Goal: Subscribe to service/newsletter

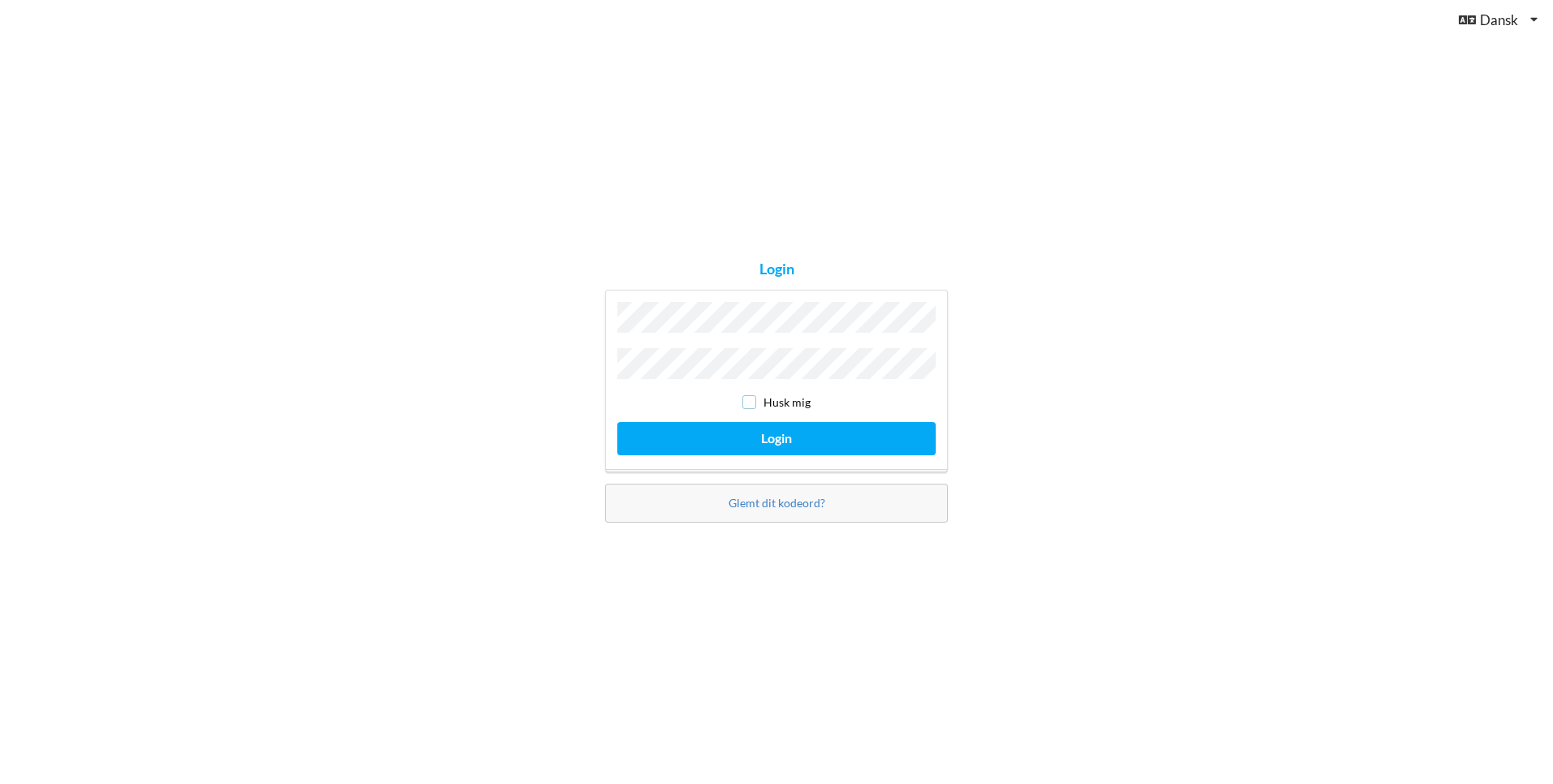
click at [743, 400] on input "checkbox" at bounding box center [749, 402] width 14 height 14
checkbox input "true"
click at [768, 438] on button "Login" at bounding box center [776, 439] width 318 height 34
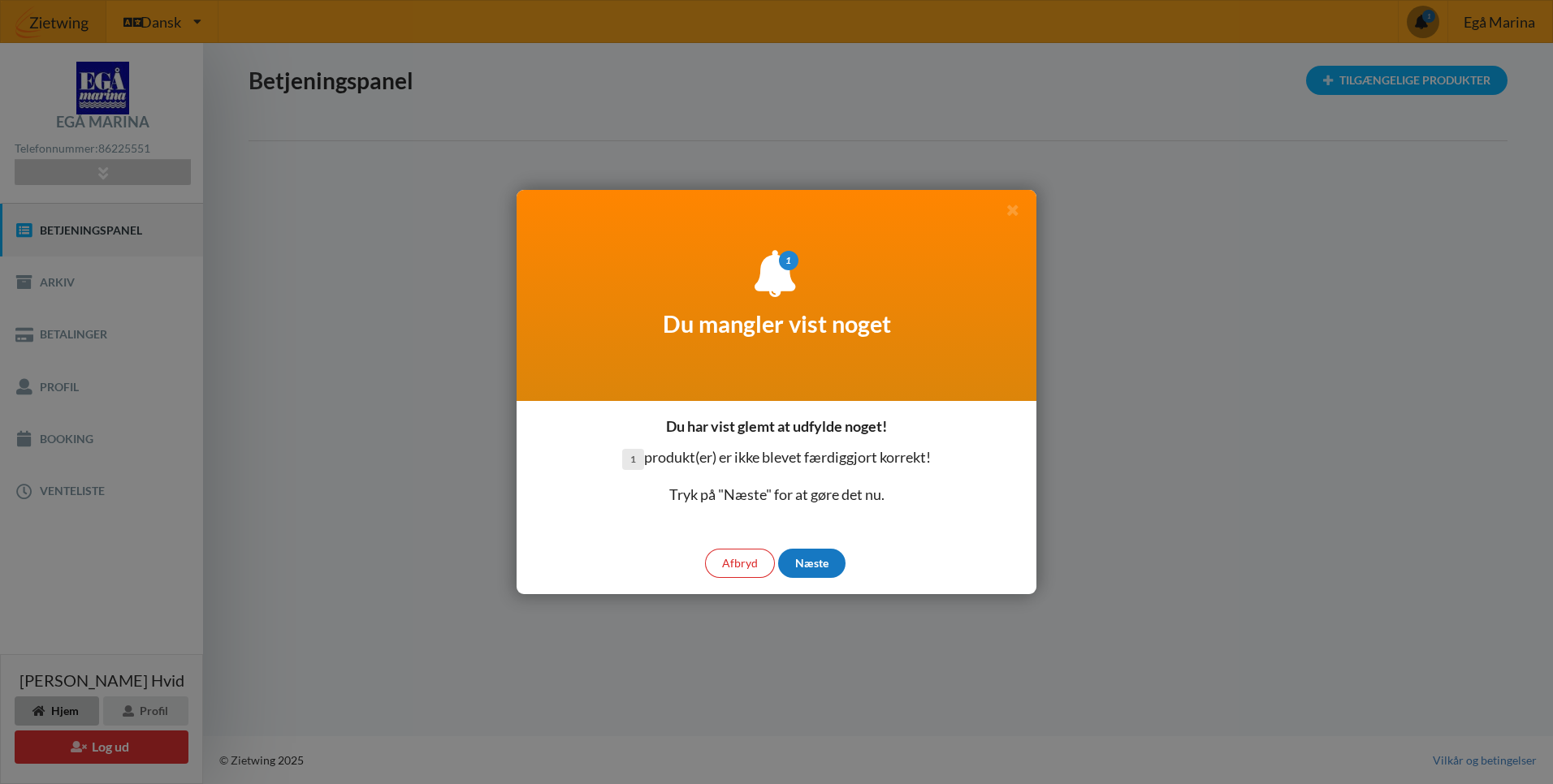
click at [802, 563] on div "Næste" at bounding box center [811, 564] width 67 height 29
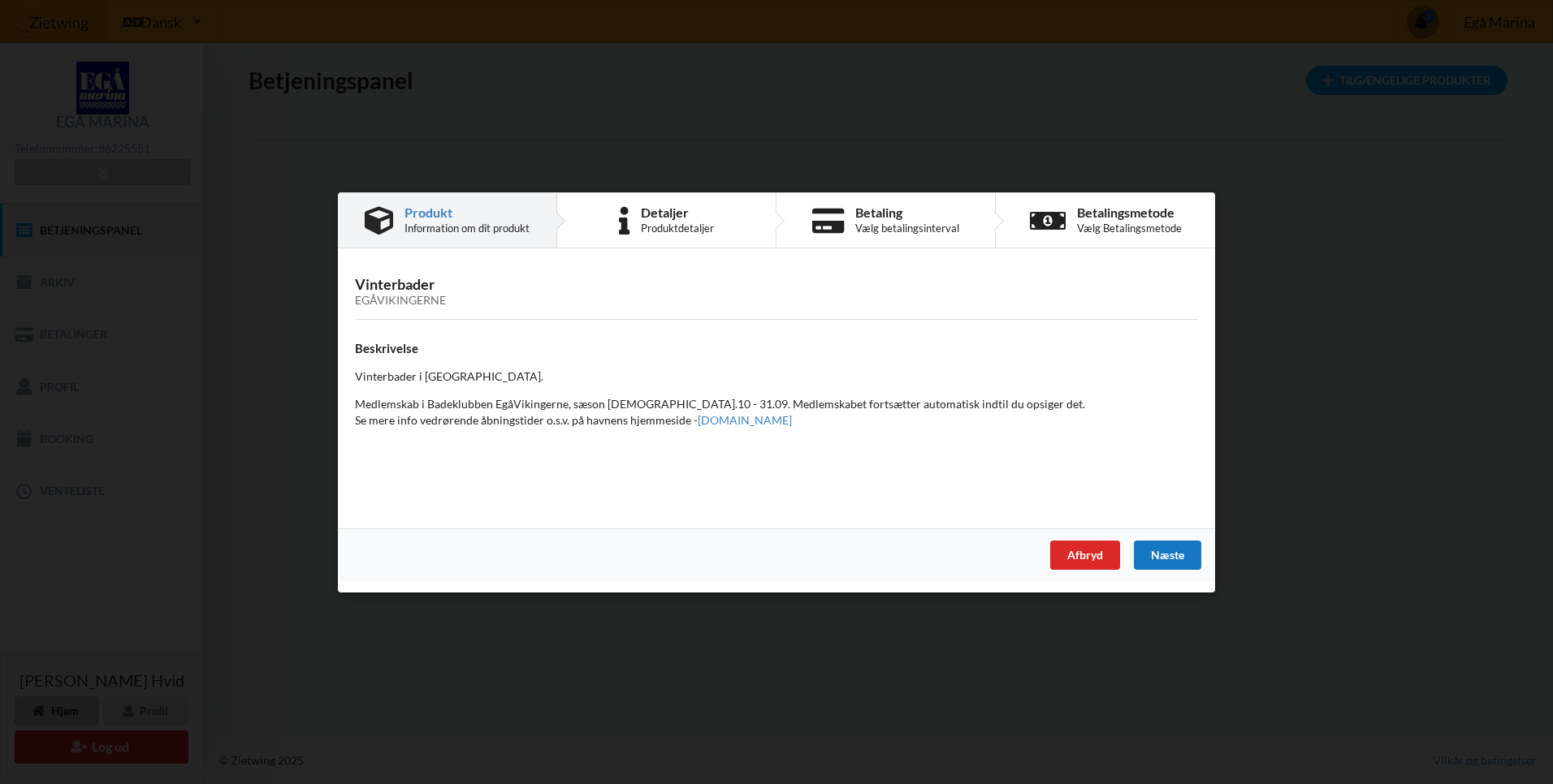
click at [1155, 562] on div "Næste" at bounding box center [1168, 555] width 67 height 29
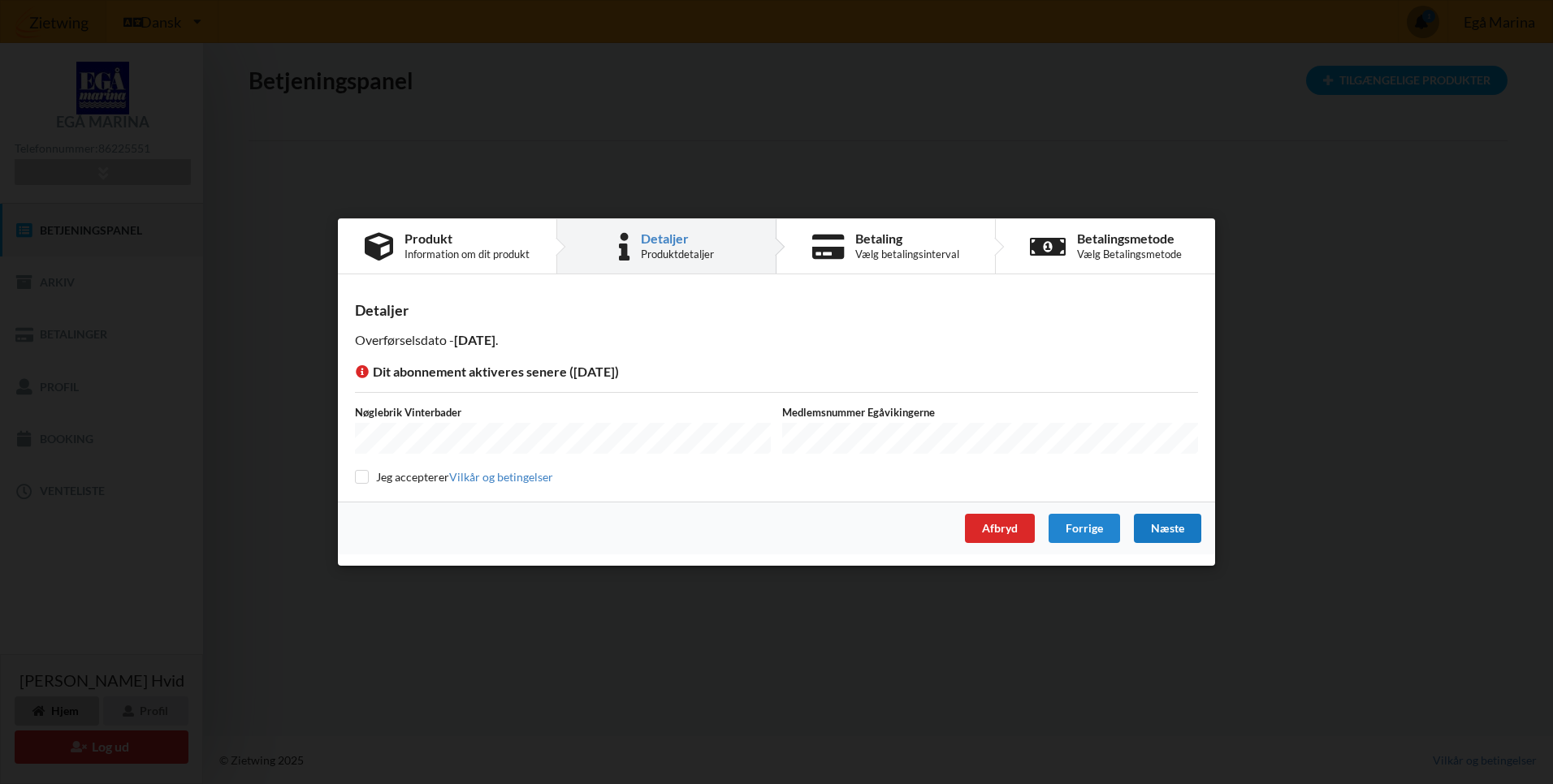
click at [1178, 517] on div "Næste" at bounding box center [1168, 528] width 67 height 29
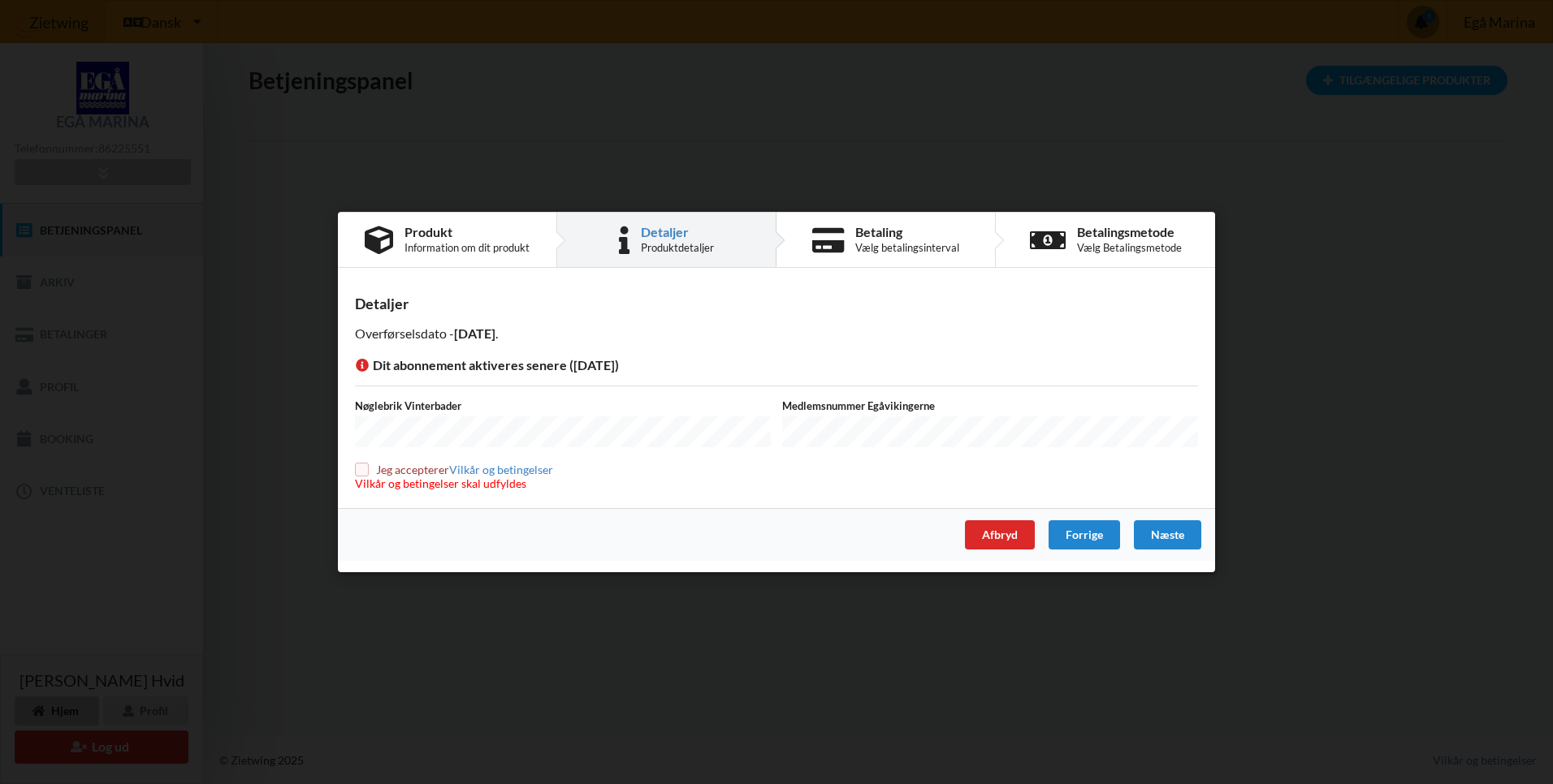
click at [362, 468] on input "checkbox" at bounding box center [361, 469] width 14 height 14
checkbox input "true"
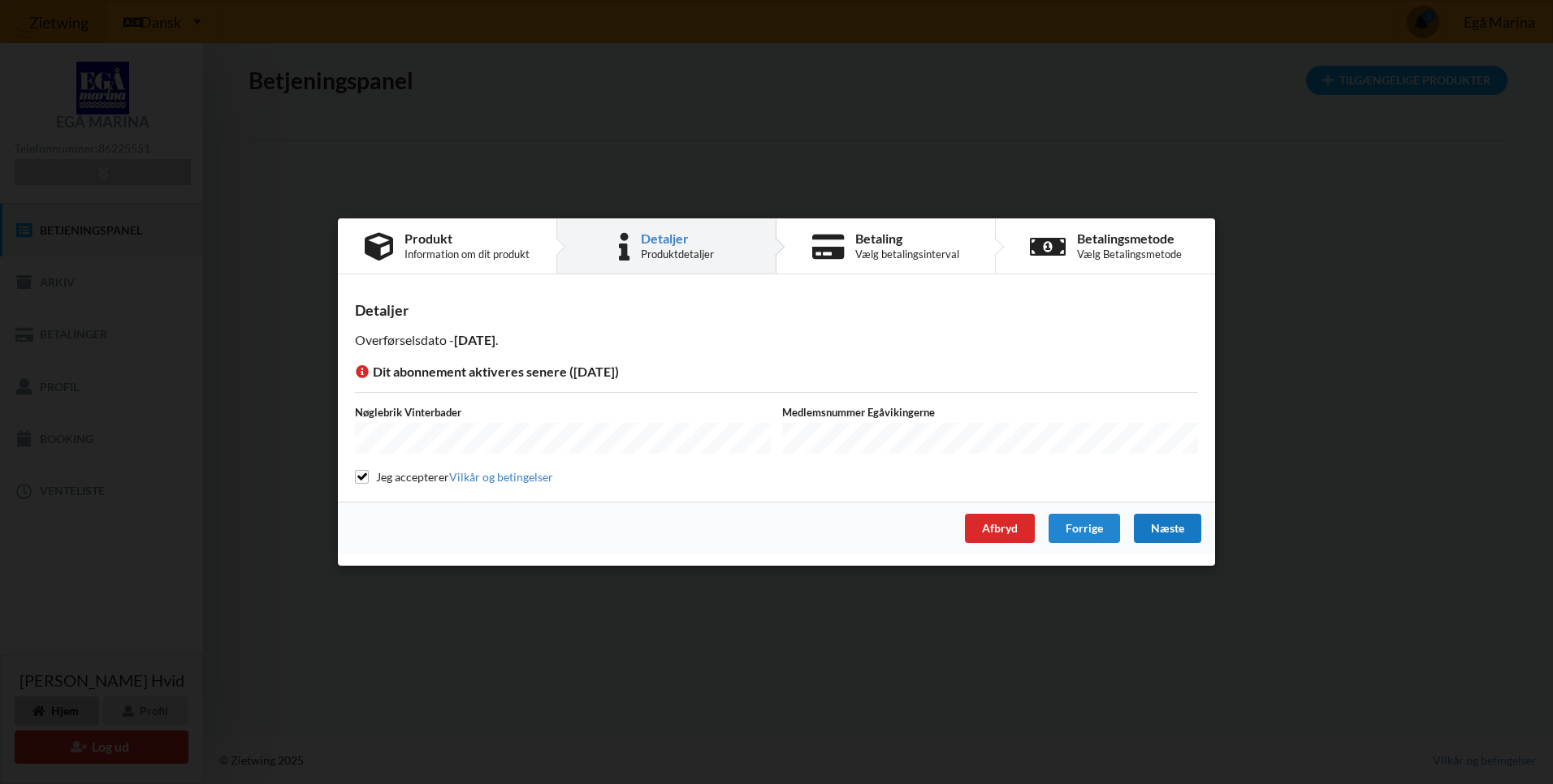
click at [1170, 526] on div "Næste" at bounding box center [1168, 528] width 67 height 29
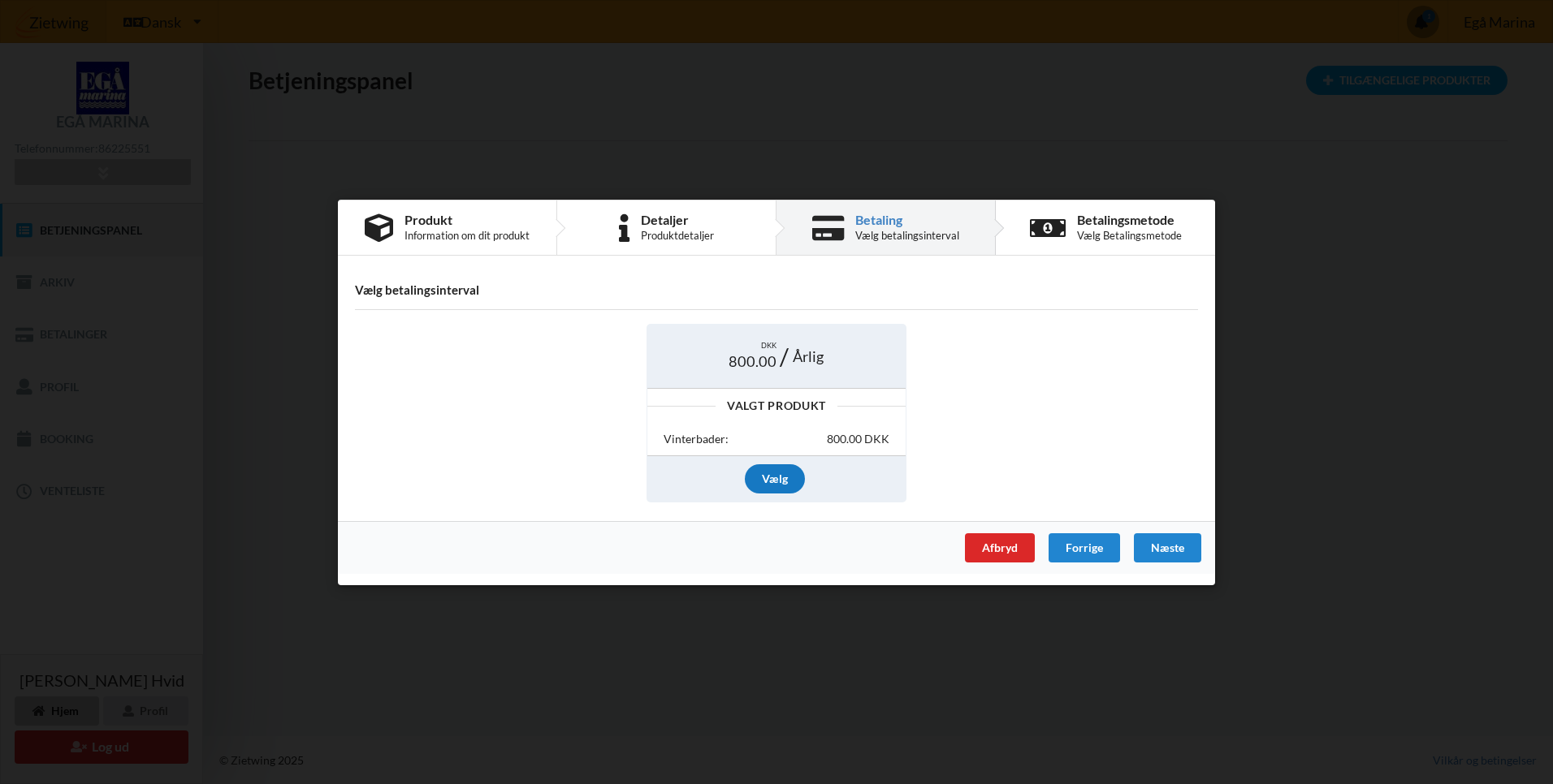
click at [777, 471] on div "Vælg" at bounding box center [774, 479] width 60 height 29
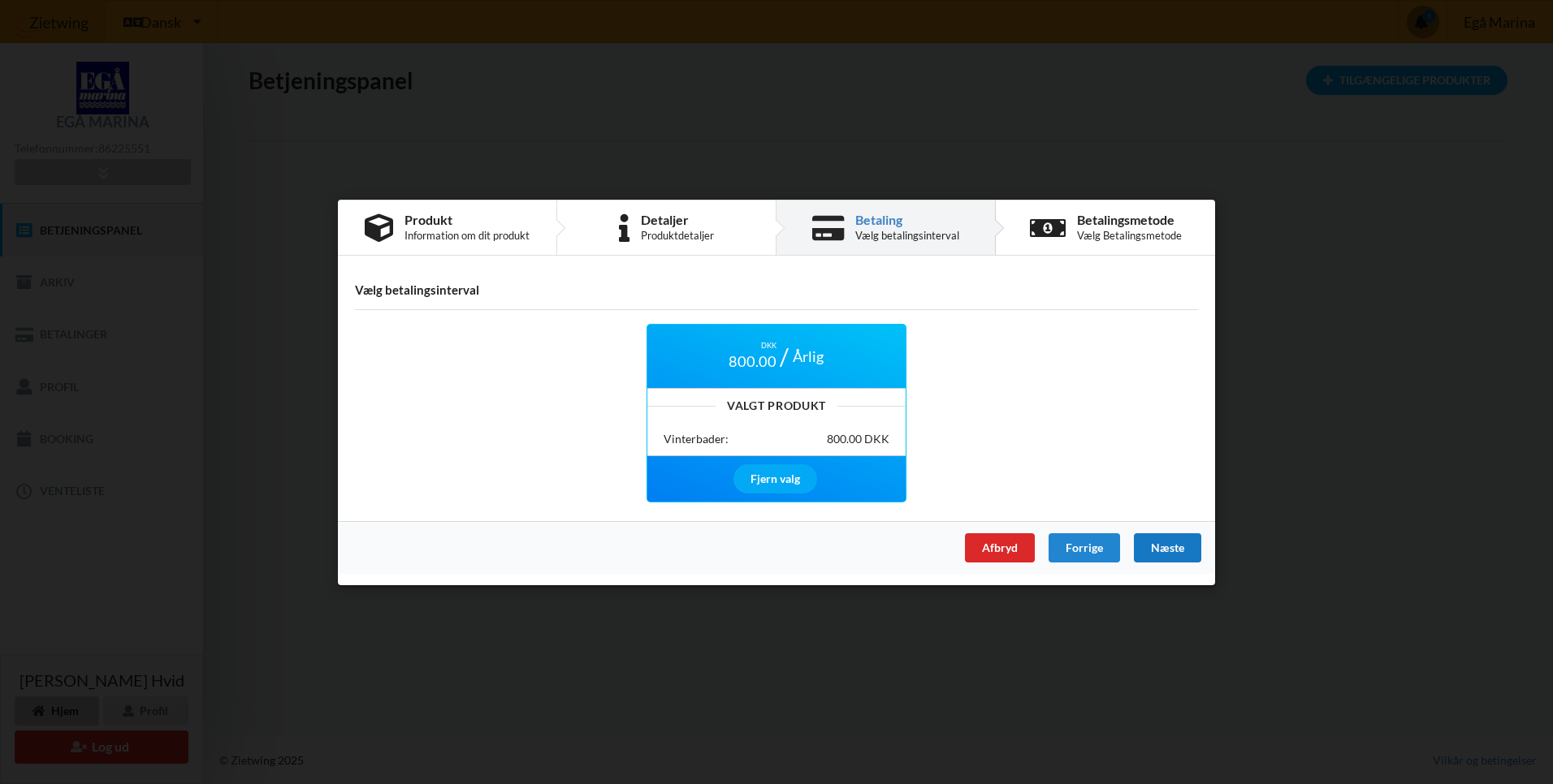
click at [1163, 547] on div "Næste" at bounding box center [1168, 547] width 67 height 29
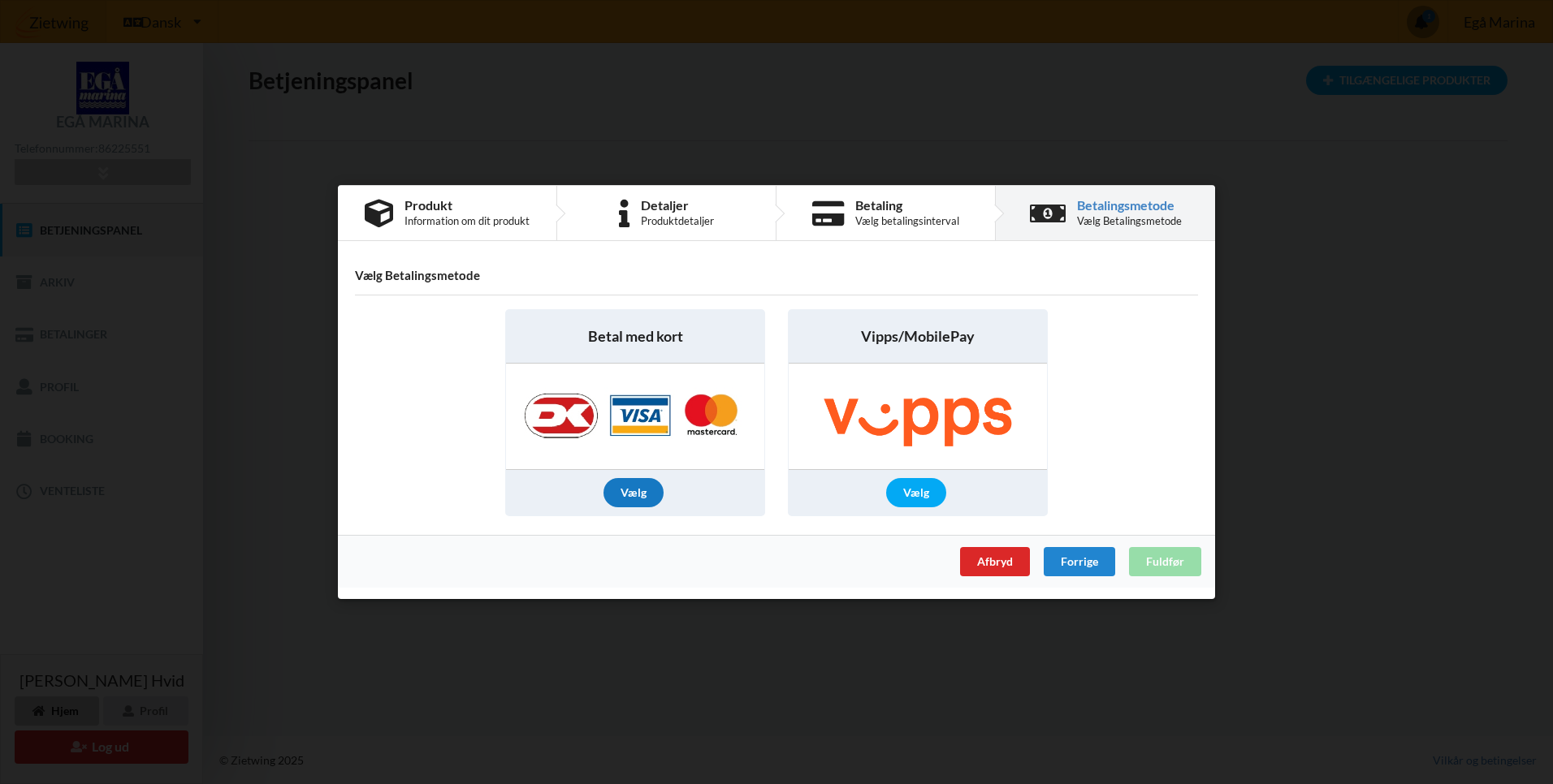
click at [630, 493] on div "Vælg" at bounding box center [634, 493] width 60 height 29
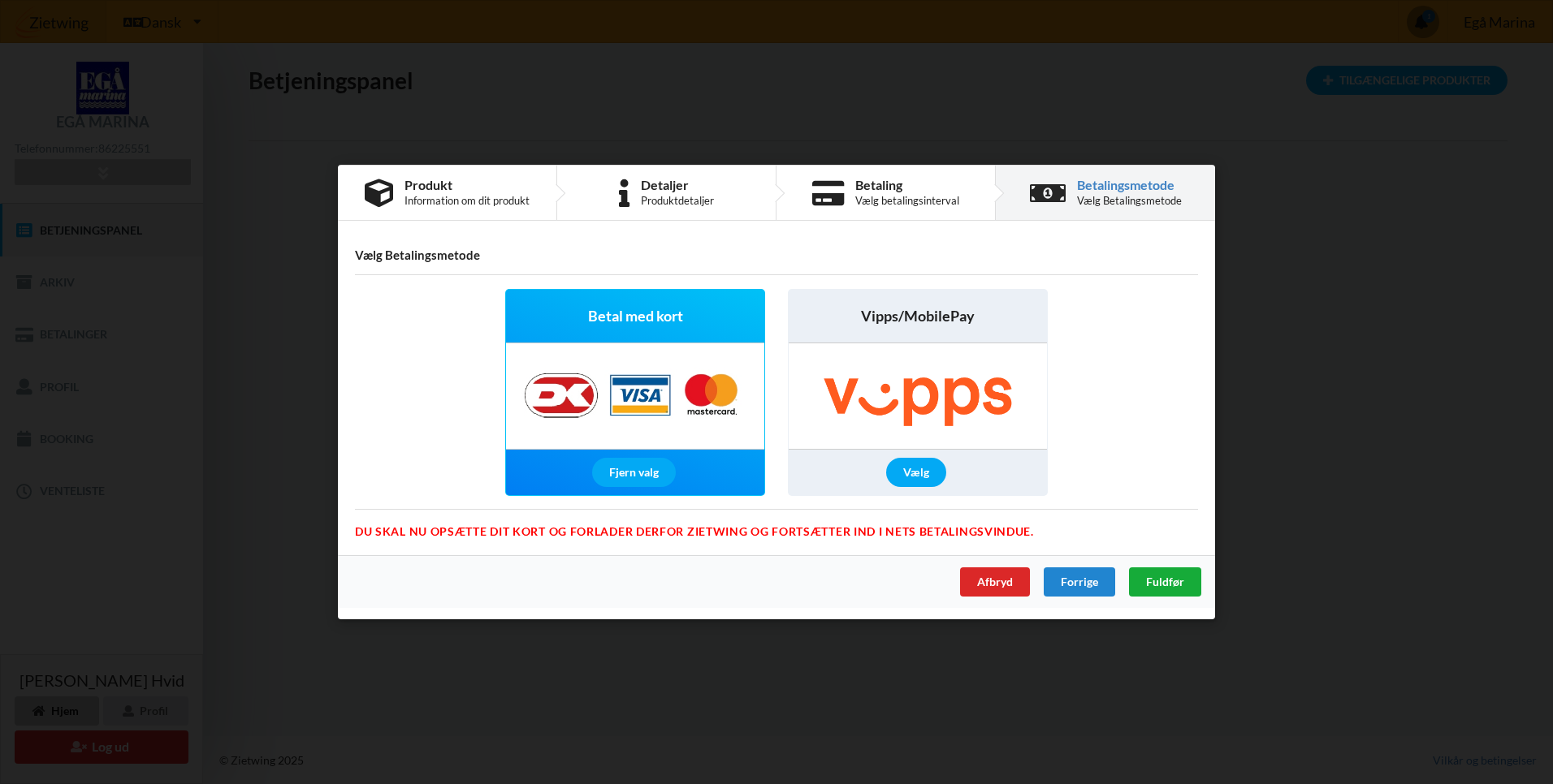
click at [1166, 582] on span "Fuldfør" at bounding box center [1165, 581] width 38 height 14
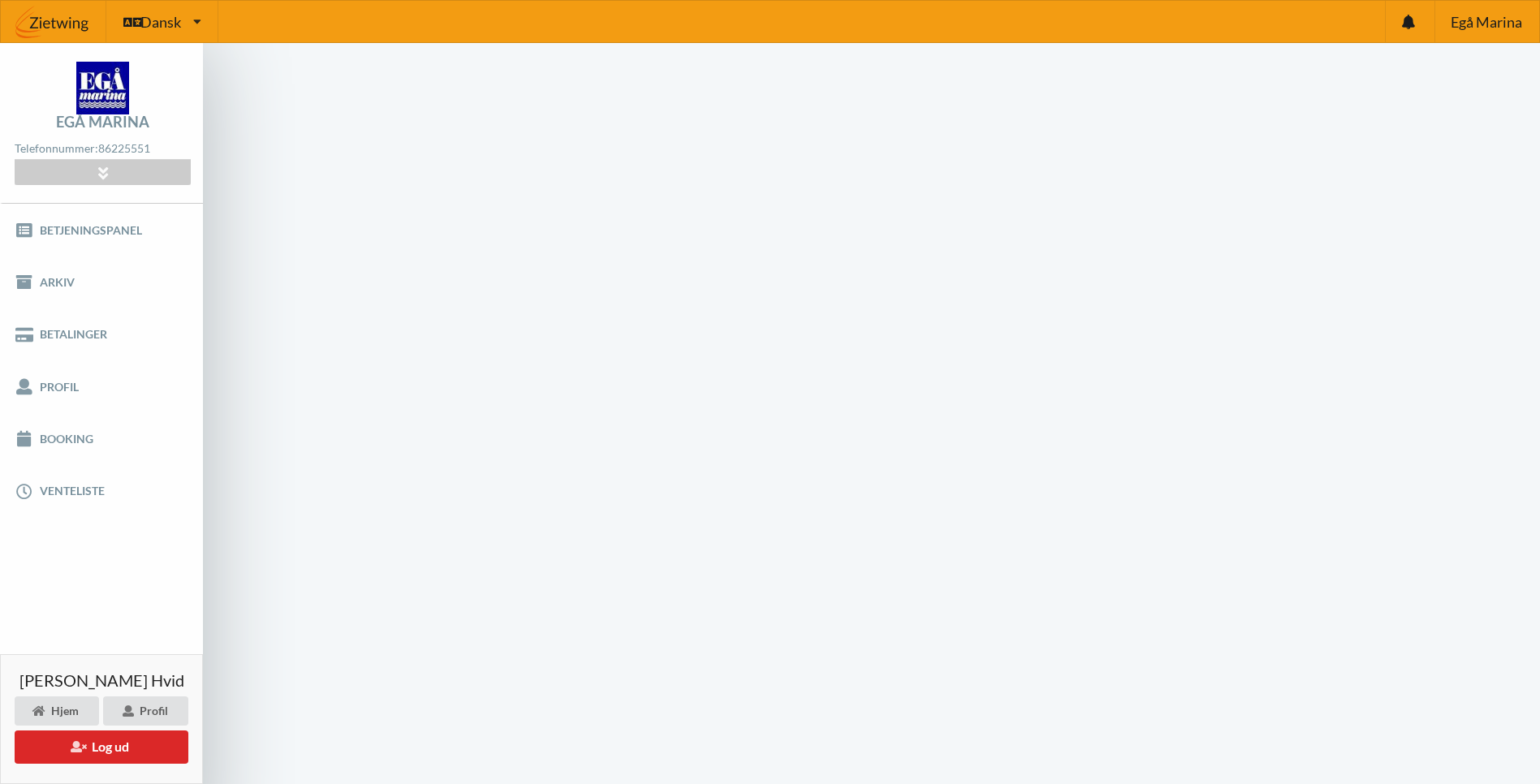
scroll to position [1, 0]
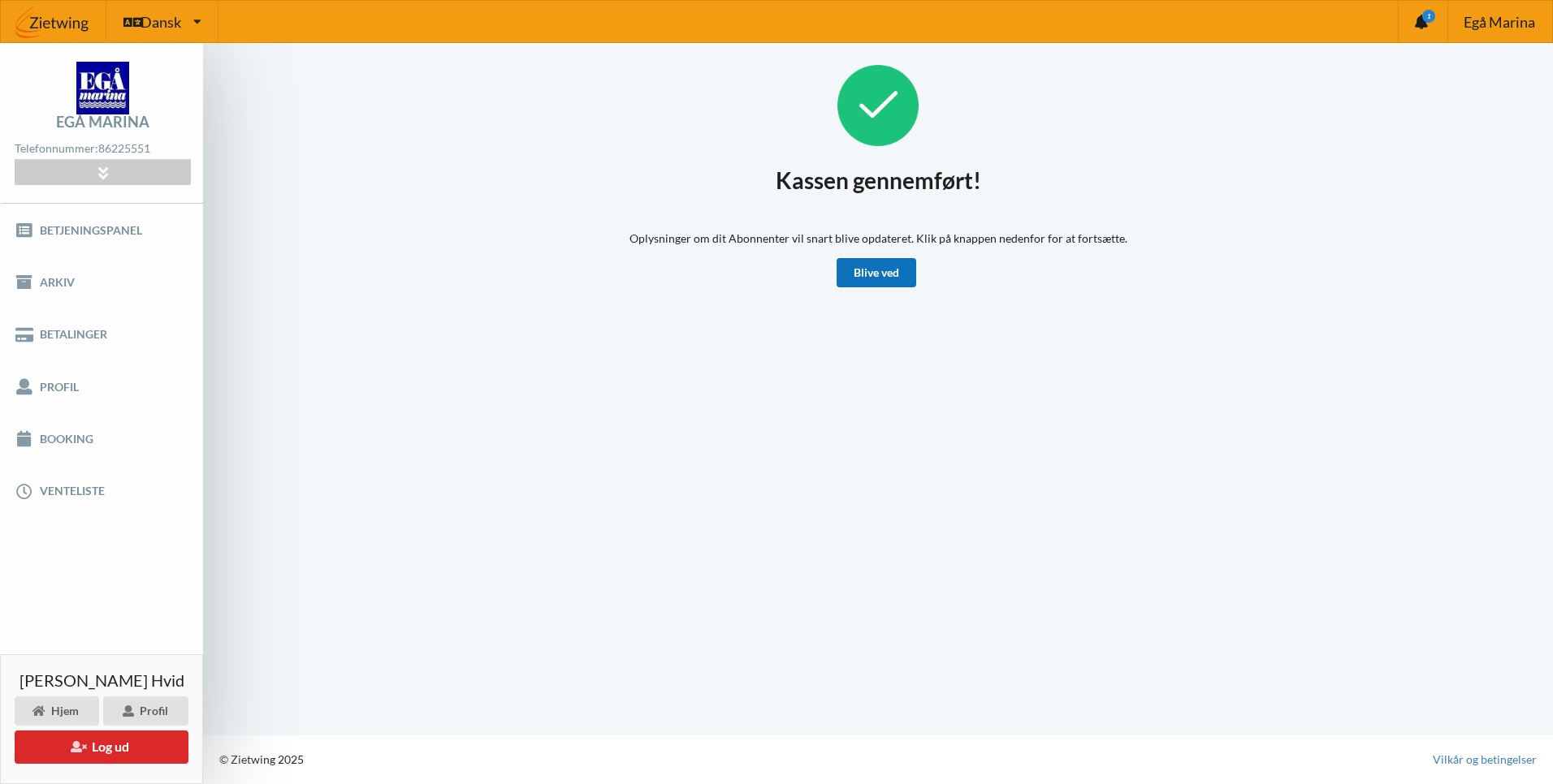
click at [869, 276] on link "Blive ved" at bounding box center [877, 273] width 80 height 29
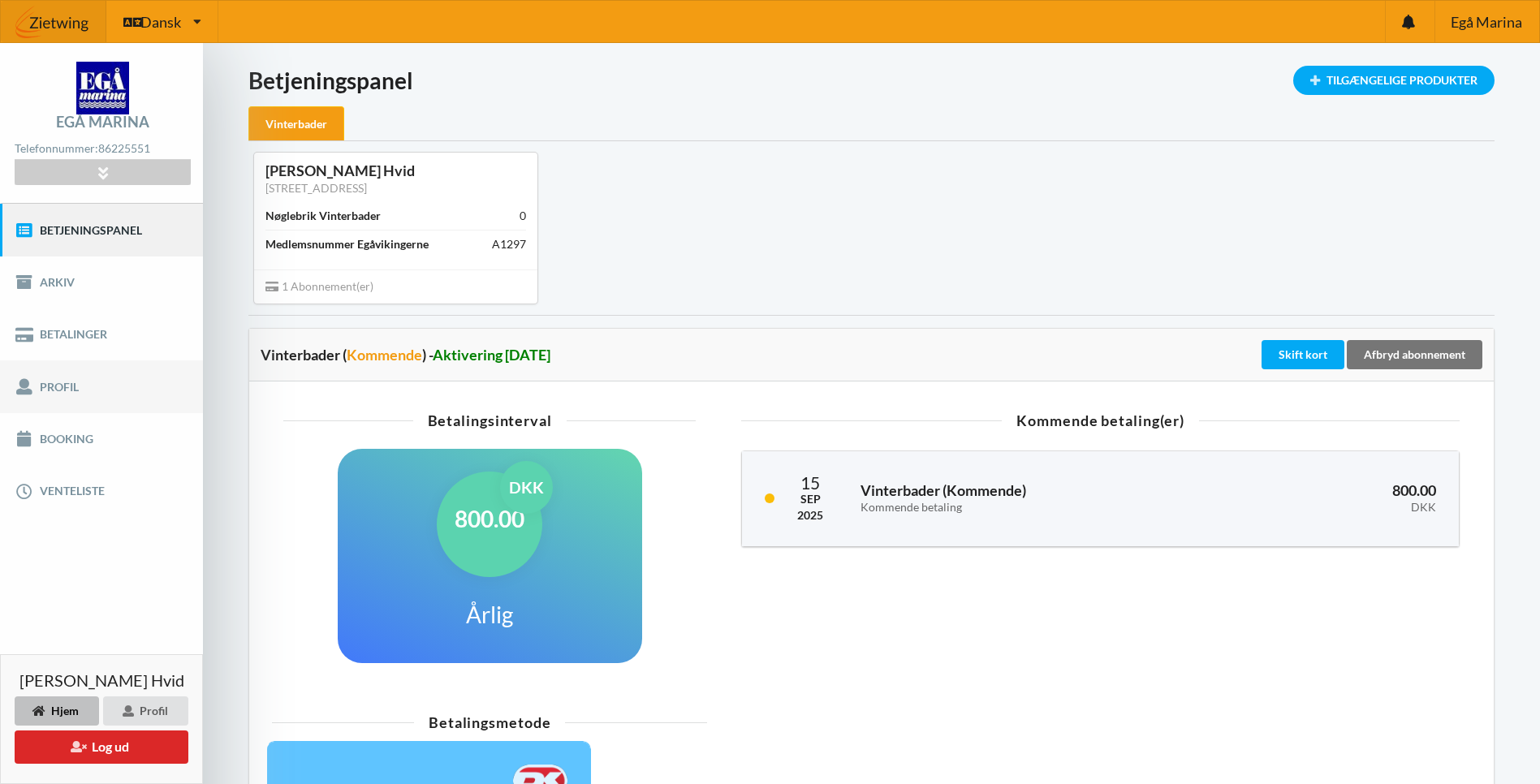
click at [65, 386] on link "Profil" at bounding box center [102, 386] width 203 height 52
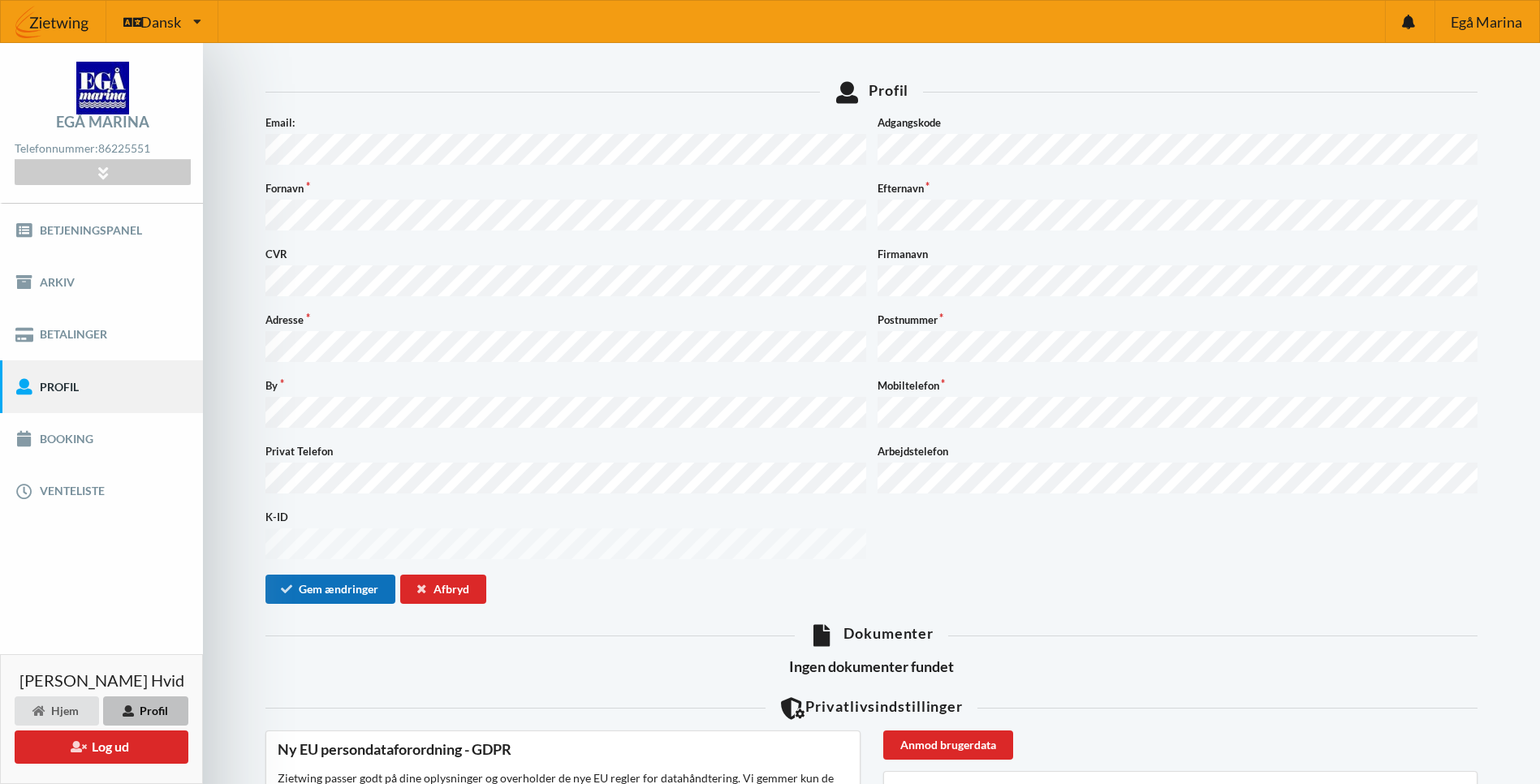
click at [317, 575] on button "Gem ændringer" at bounding box center [330, 589] width 130 height 29
click at [58, 491] on link "Venteliste" at bounding box center [102, 490] width 203 height 52
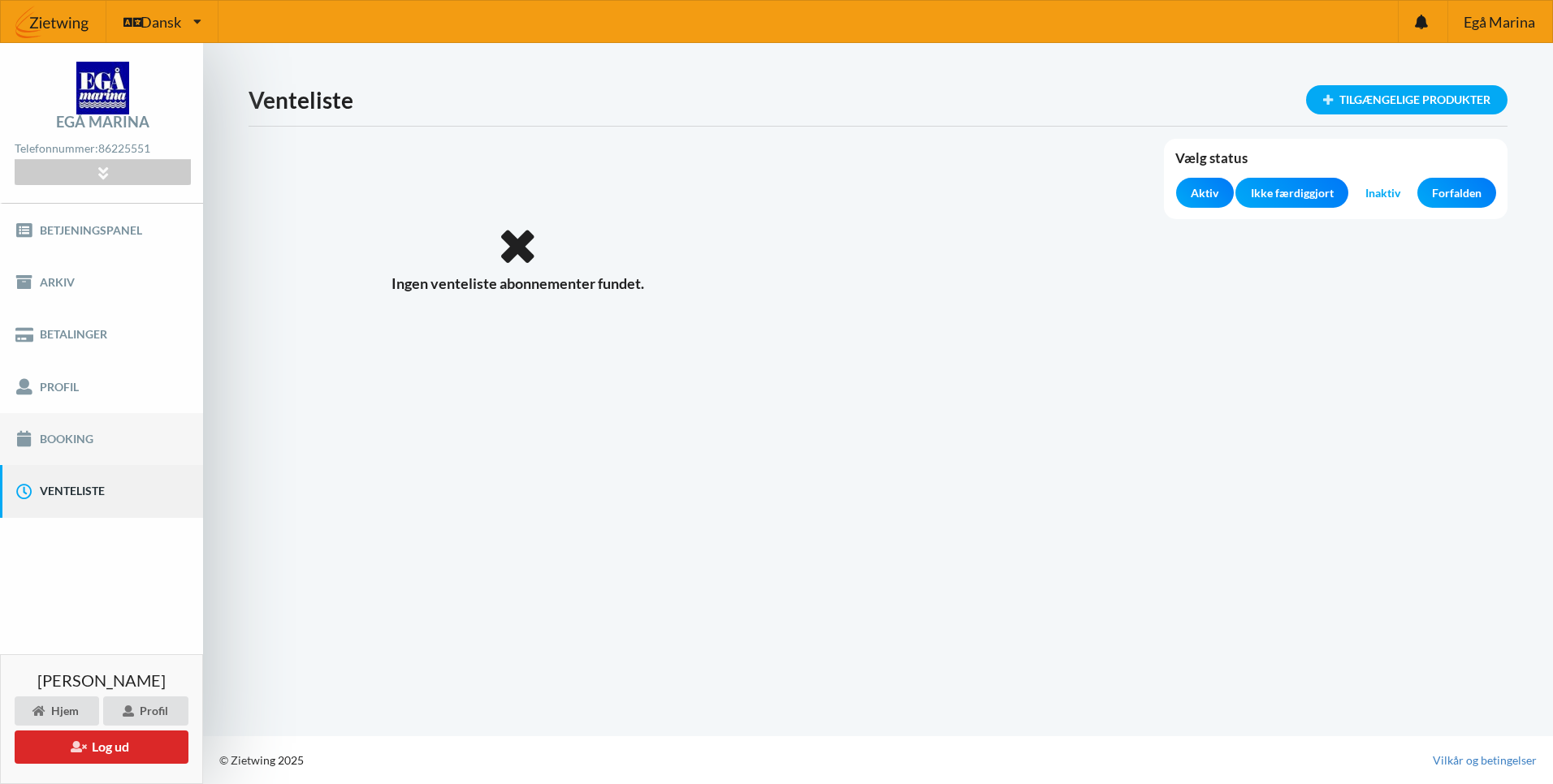
click at [73, 442] on link "Booking" at bounding box center [102, 439] width 203 height 52
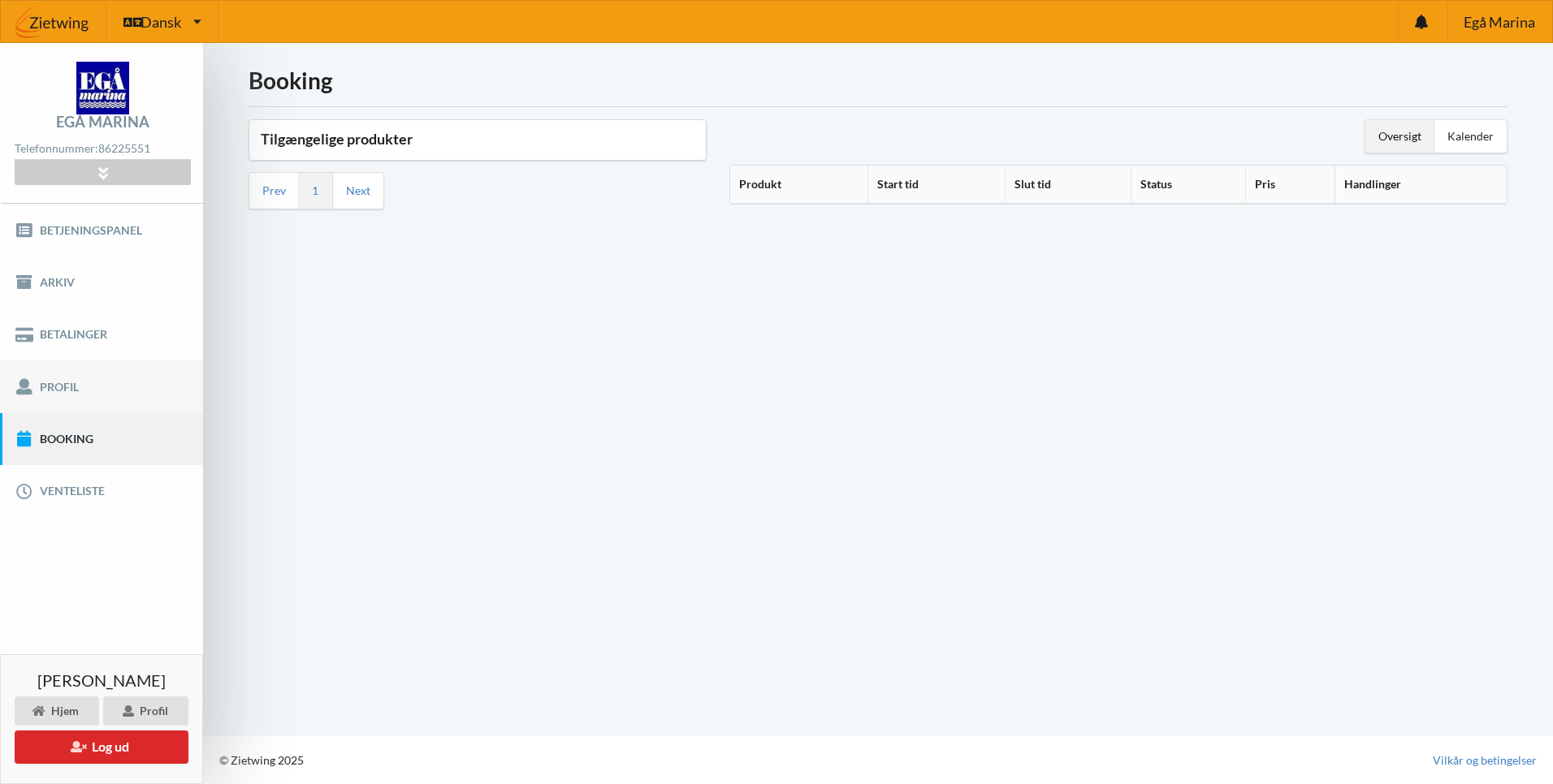
click at [81, 392] on link "Profil" at bounding box center [102, 386] width 203 height 52
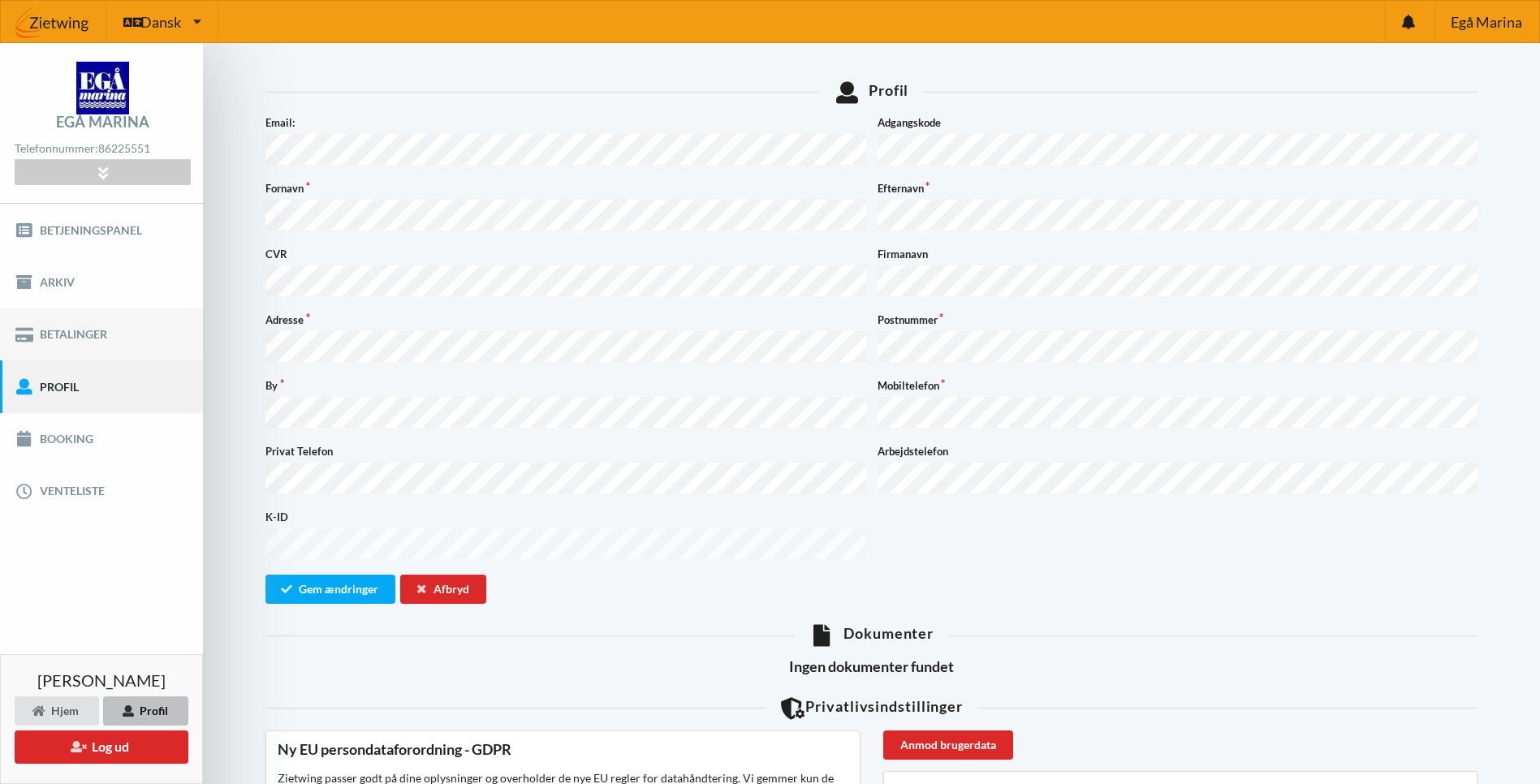
click at [76, 334] on link "Betalinger" at bounding box center [102, 334] width 203 height 52
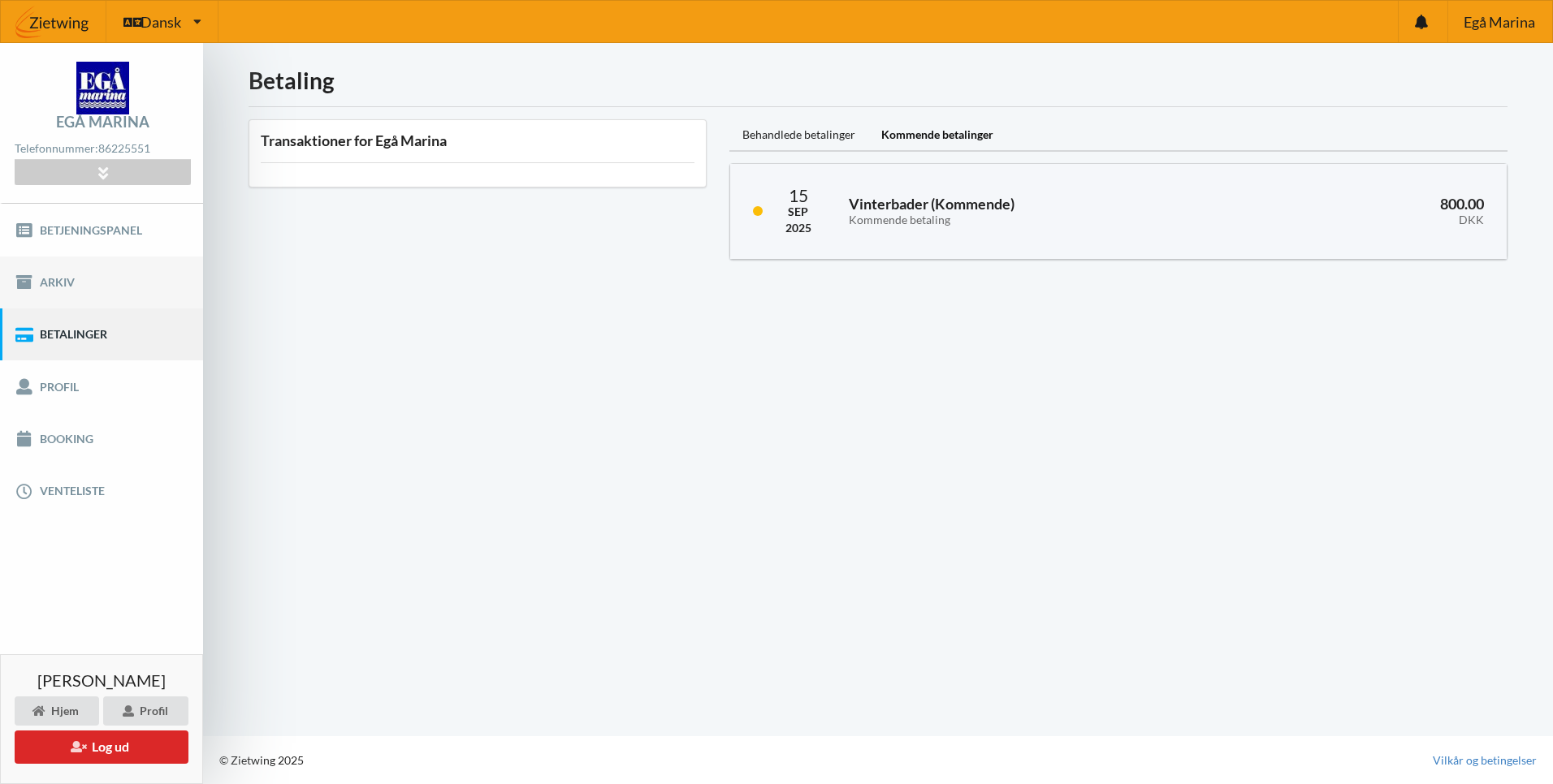
click at [64, 284] on link "Arkiv" at bounding box center [102, 282] width 203 height 52
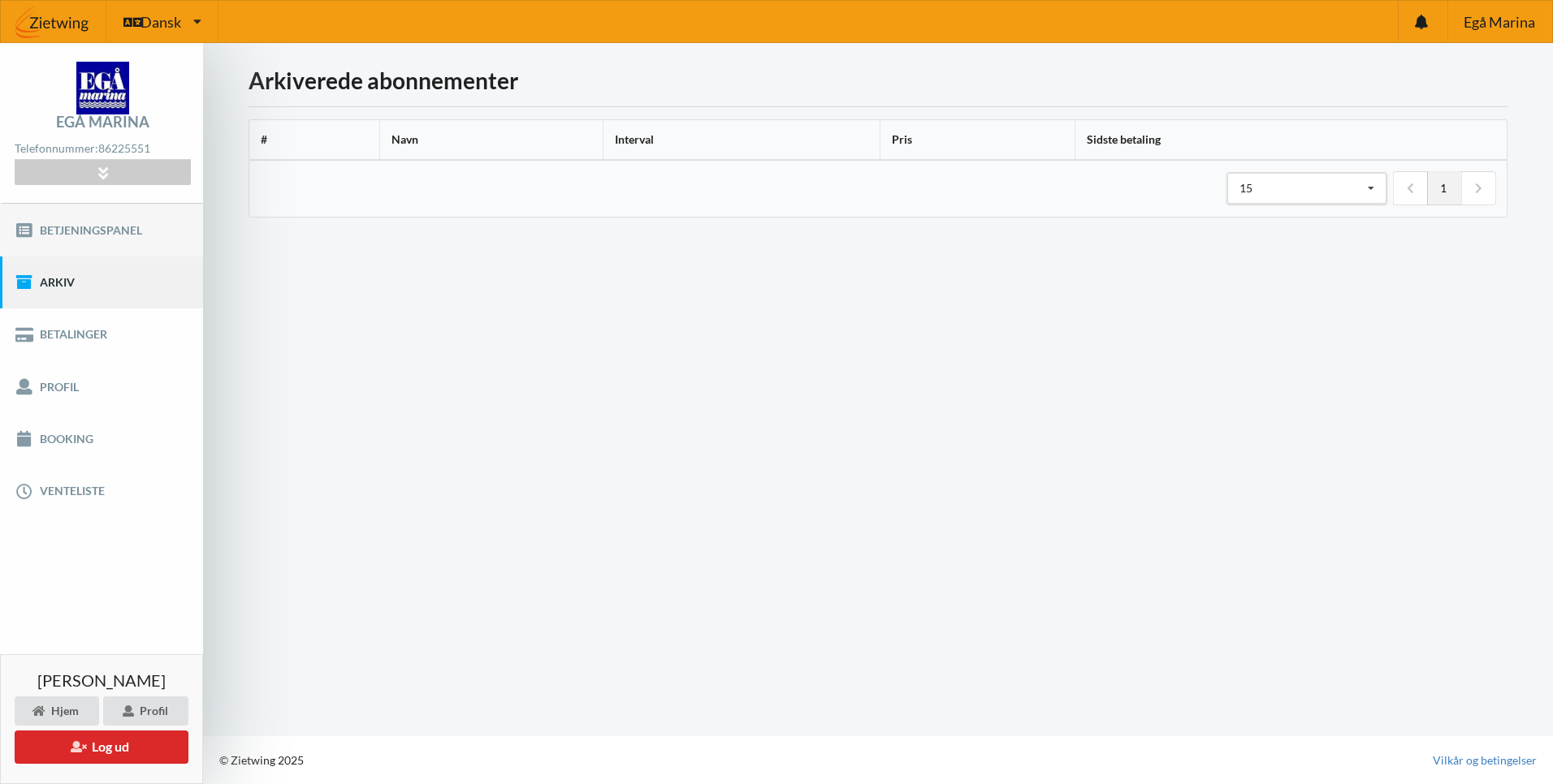
click at [77, 223] on link "Betjeningspanel" at bounding box center [102, 229] width 203 height 52
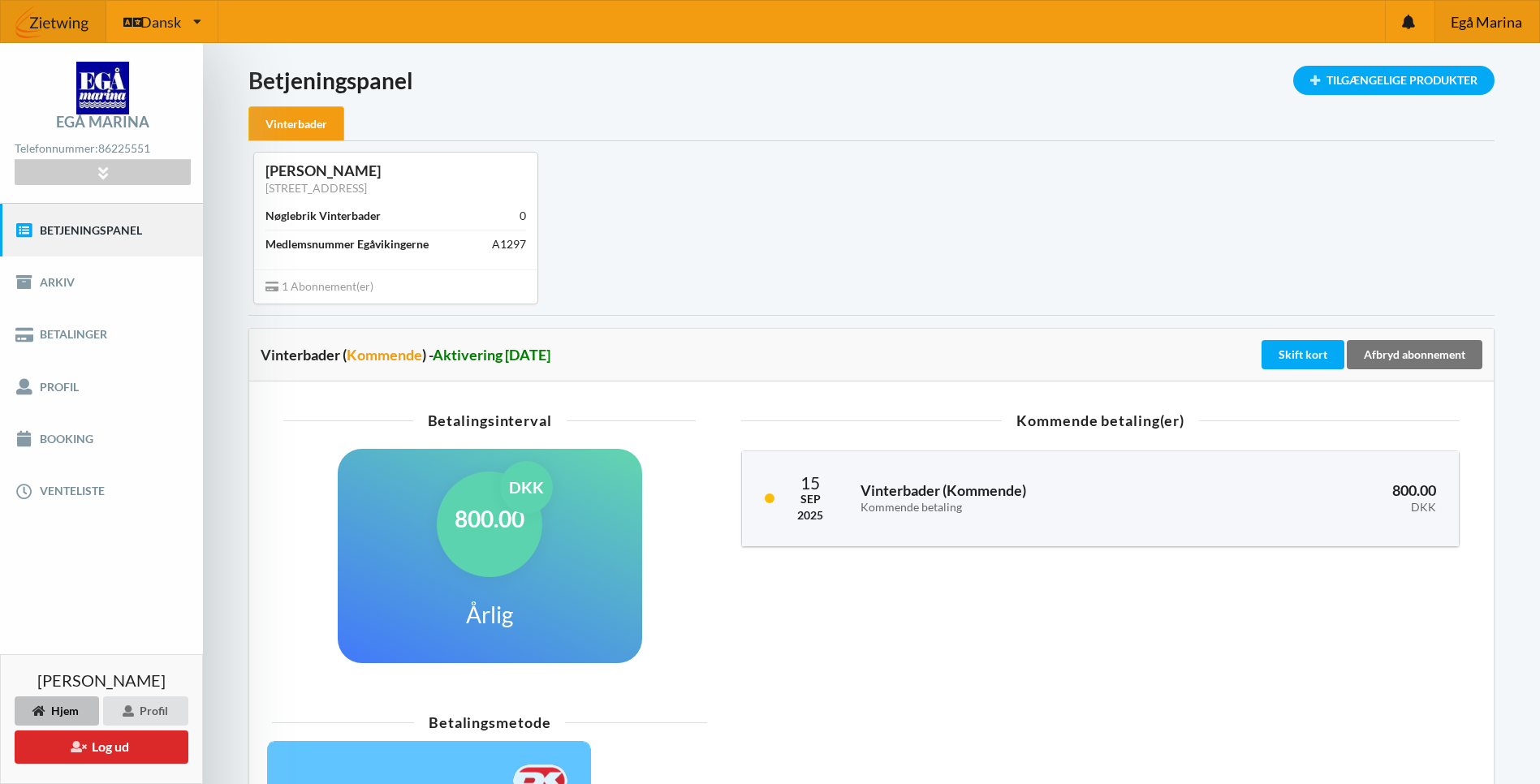
click at [1476, 23] on span "Egå Marina" at bounding box center [1487, 22] width 72 height 15
click at [92, 749] on button "Log ud" at bounding box center [102, 747] width 174 height 34
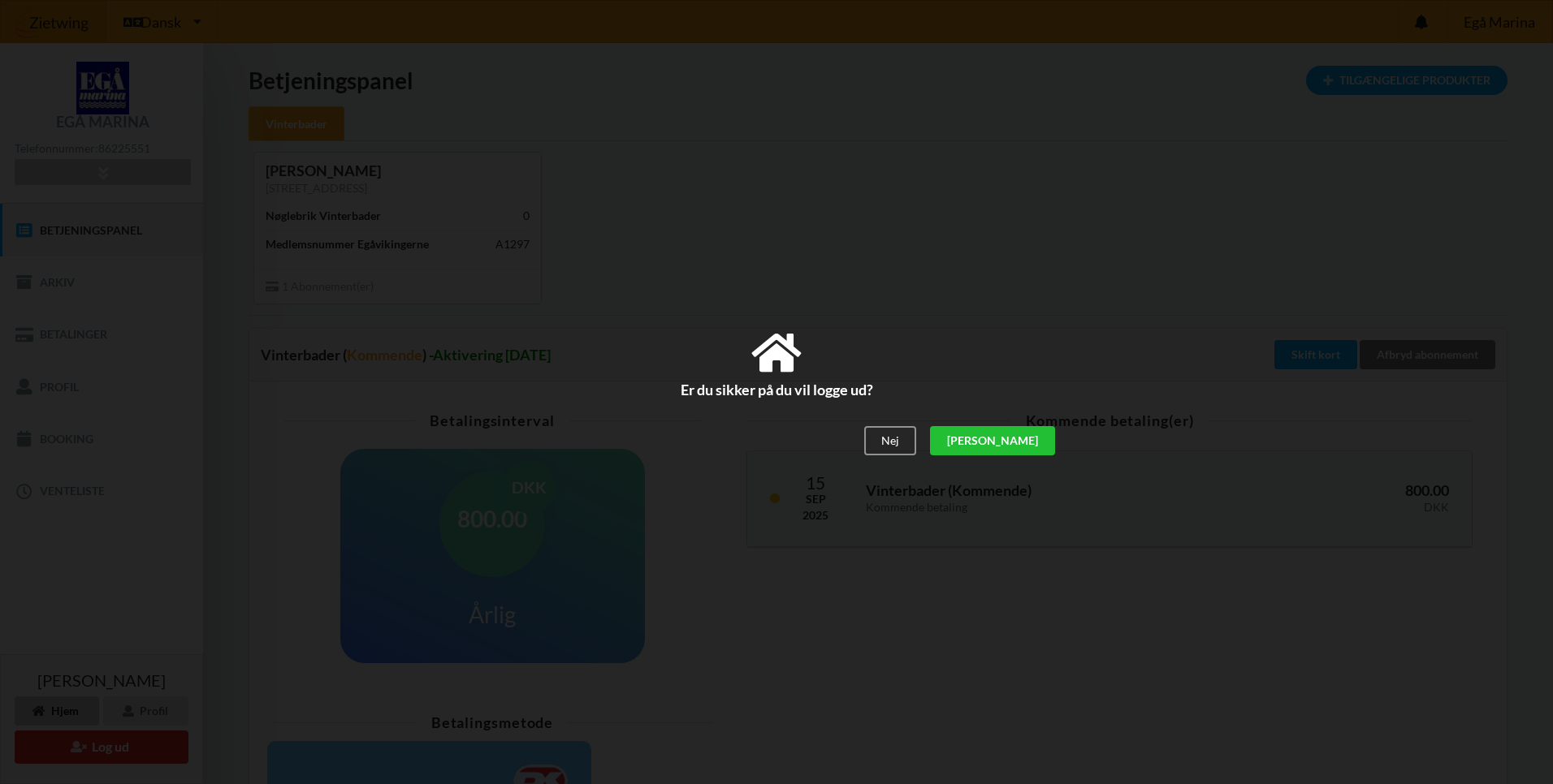
click at [1031, 435] on div "[PERSON_NAME]" at bounding box center [993, 441] width 125 height 29
